Goal: Check status: Check status

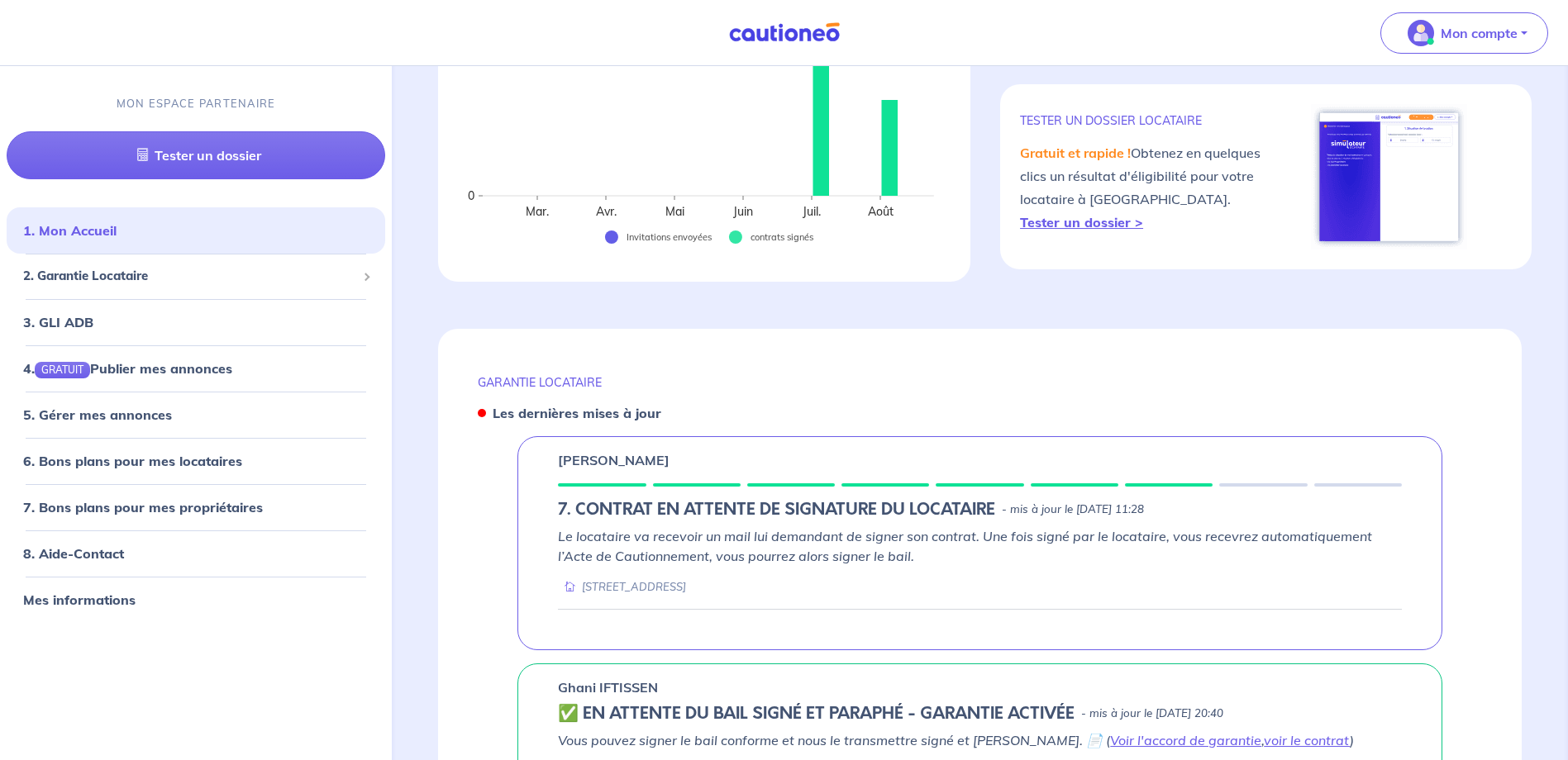
scroll to position [413, 0]
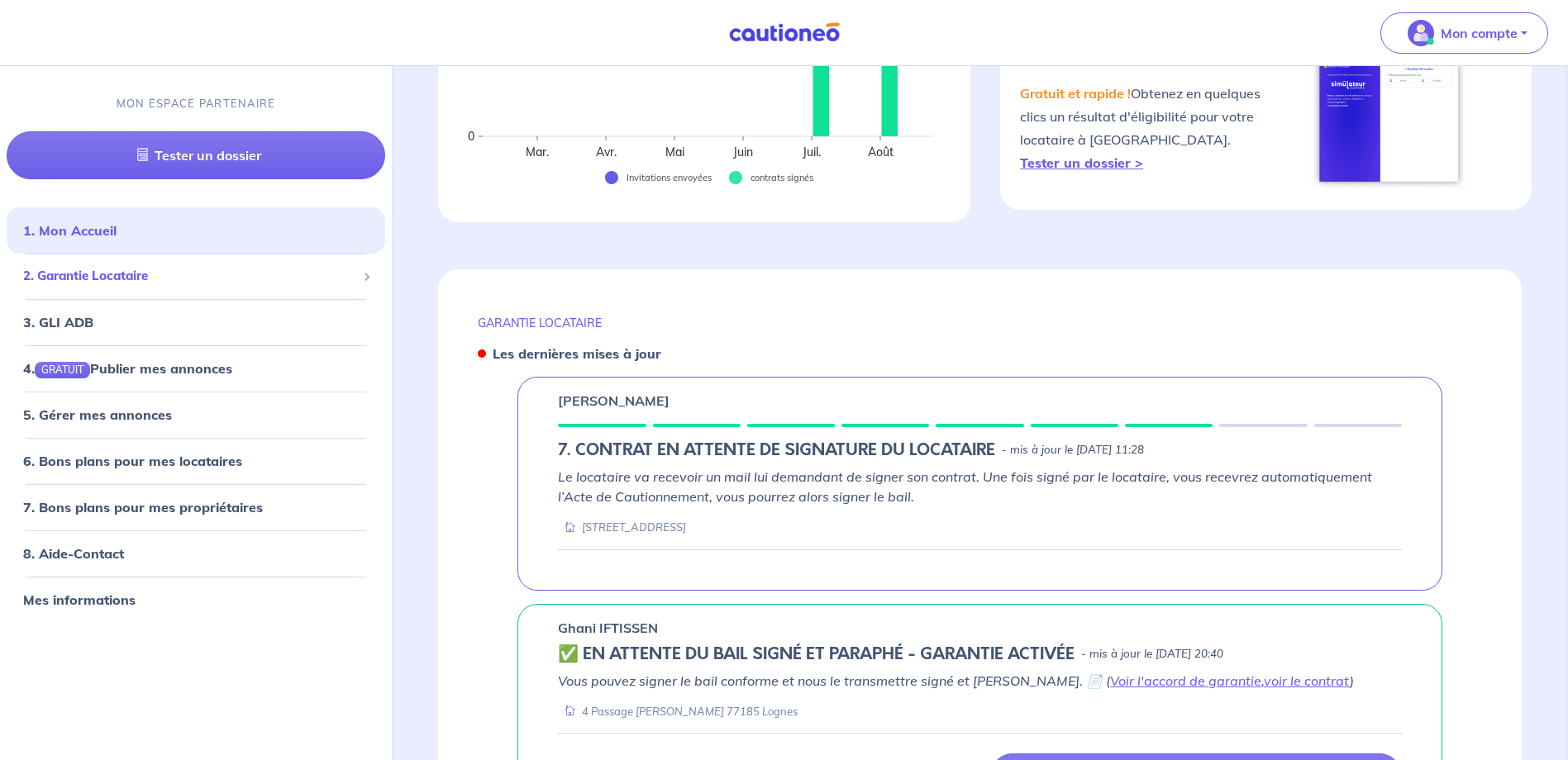
click at [186, 283] on span "2. Garantie Locataire" at bounding box center [189, 276] width 333 height 19
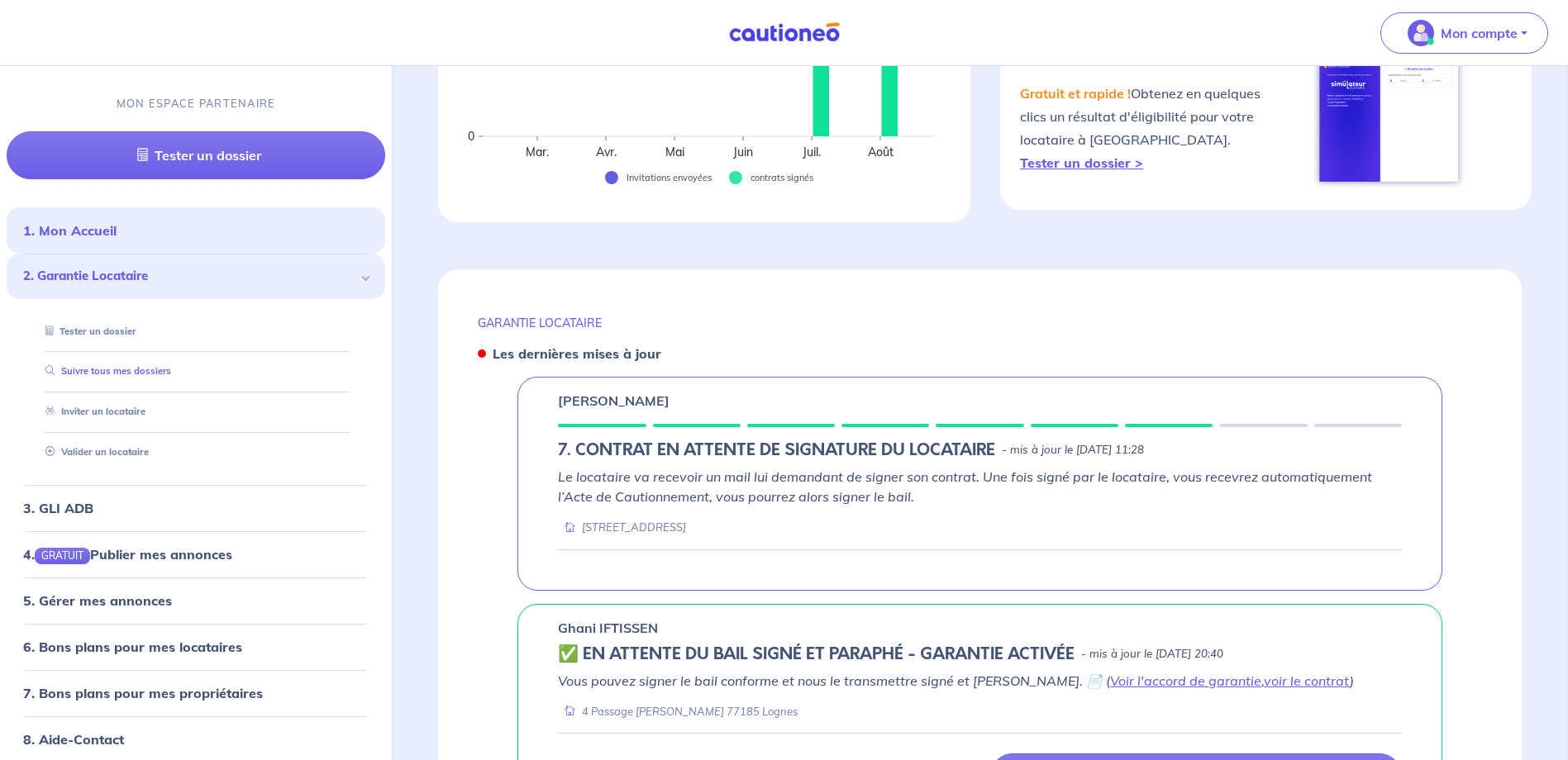
click at [151, 374] on link "Suivre tous mes dossiers" at bounding box center [105, 371] width 132 height 12
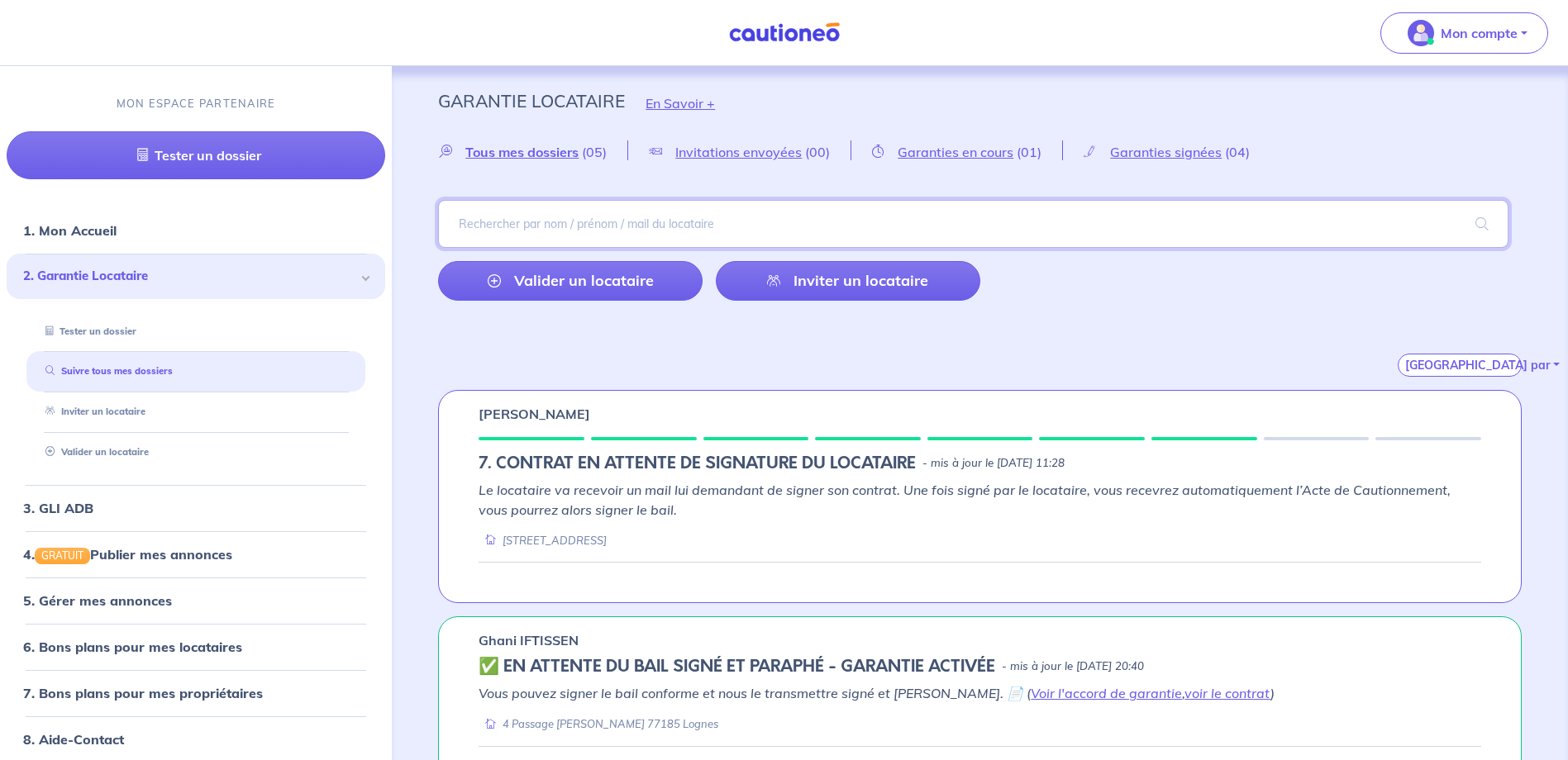
paste input "REBBOAH"
type input "REBBOAH"
click at [1485, 219] on span at bounding box center [1482, 224] width 53 height 46
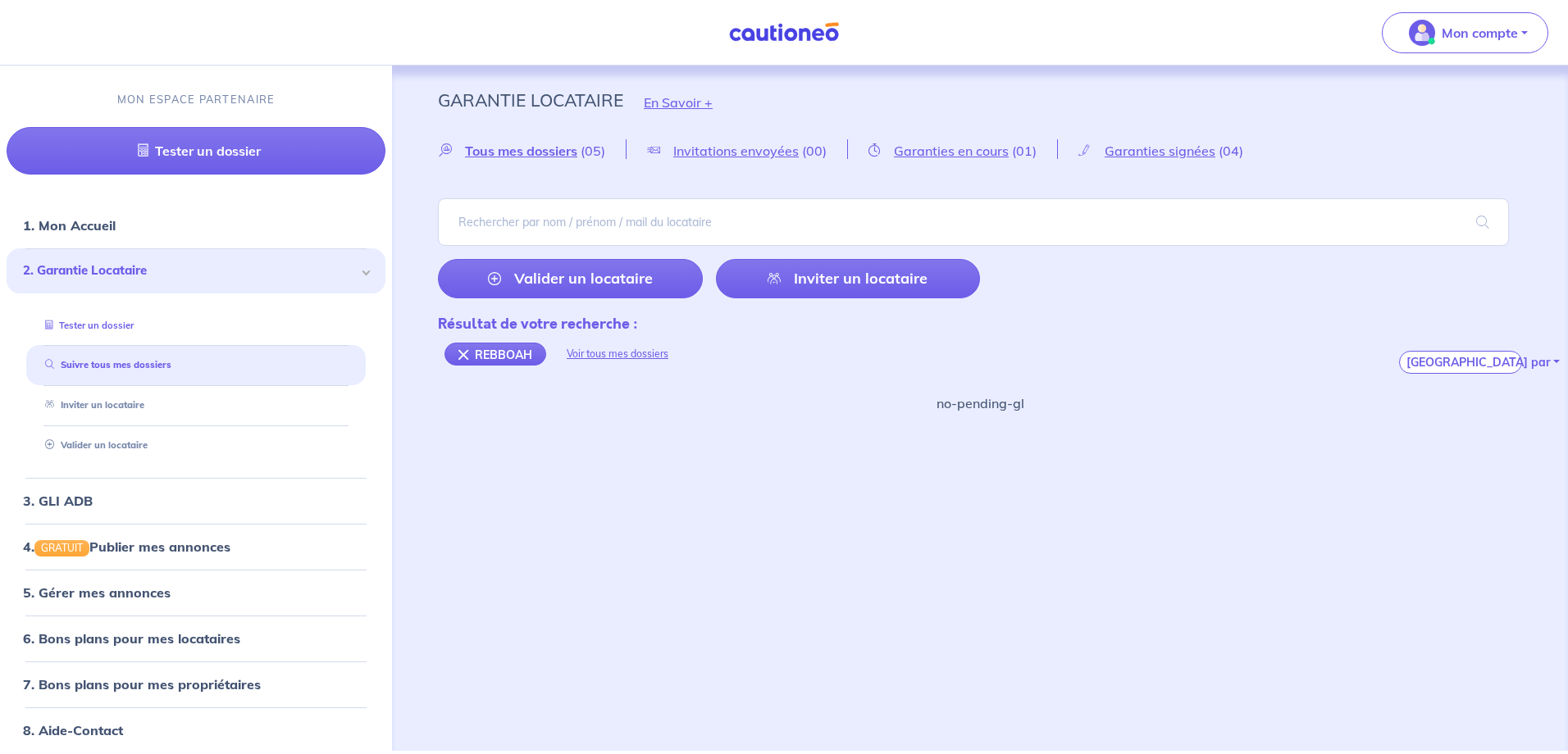
click at [133, 324] on link "Tester un dossier" at bounding box center [86, 325] width 95 height 12
click at [772, 37] on img at bounding box center [783, 32] width 123 height 21
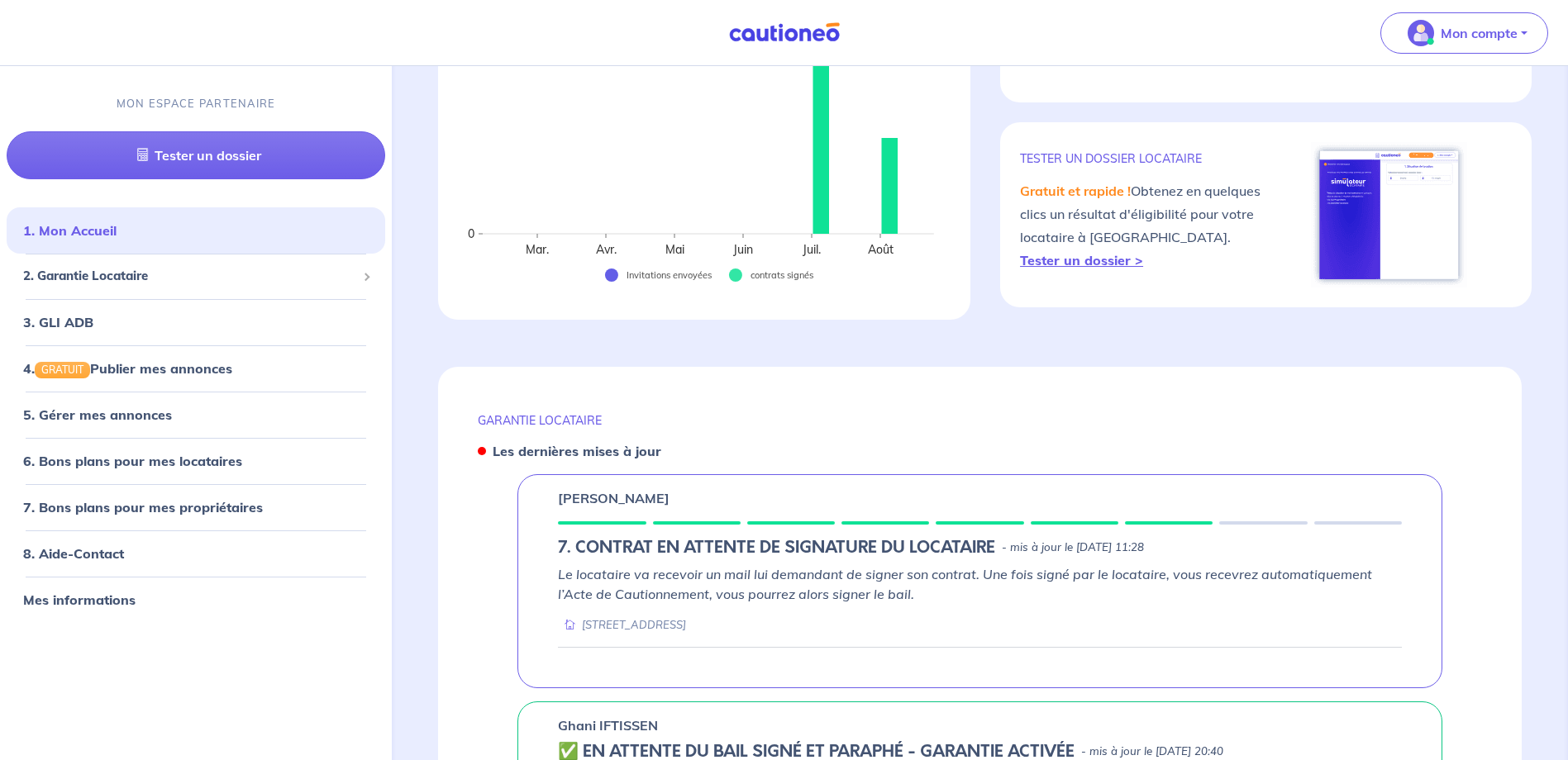
scroll to position [83, 0]
